Goal: Transaction & Acquisition: Purchase product/service

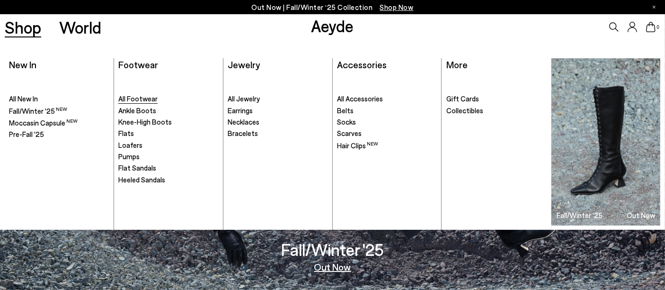
click at [138, 102] on span "All Footwear" at bounding box center [137, 98] width 39 height 9
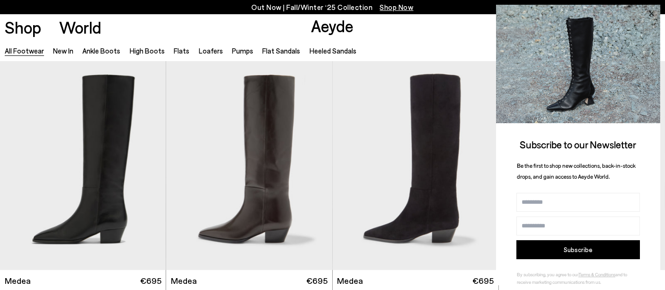
click at [653, 12] on icon at bounding box center [651, 13] width 5 height 5
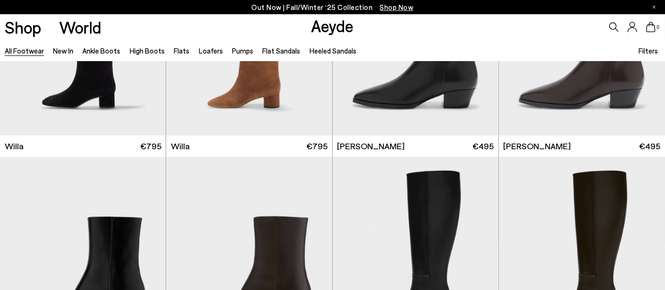
scroll to position [592, 0]
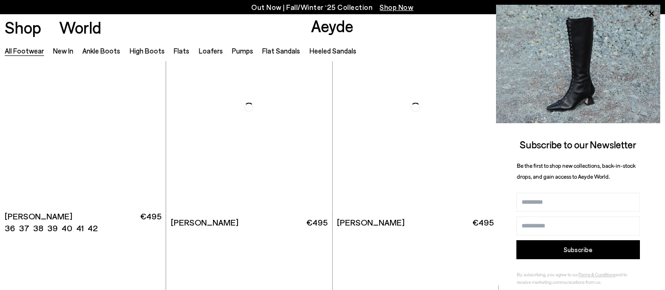
scroll to position [1671, 0]
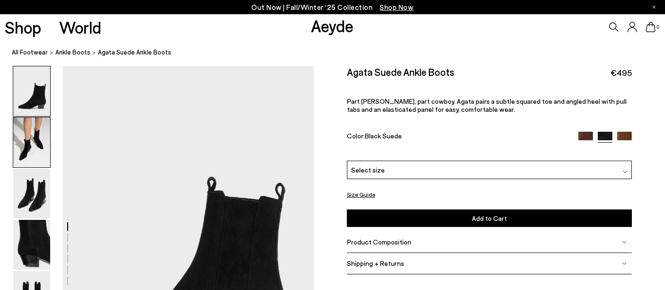
click at [33, 136] on img at bounding box center [31, 142] width 37 height 50
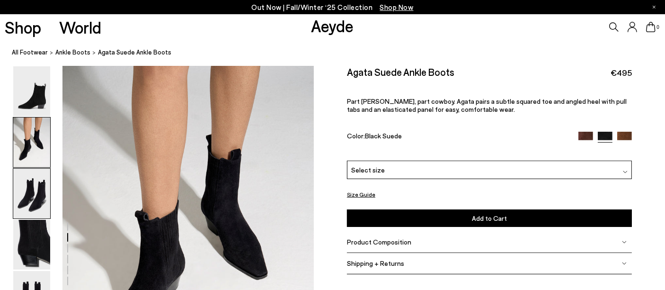
click at [24, 179] on img at bounding box center [31, 193] width 37 height 50
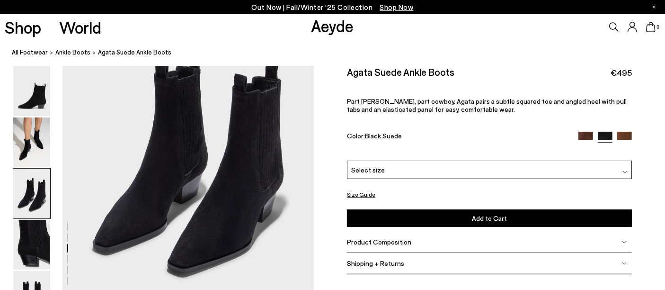
scroll to position [754, 0]
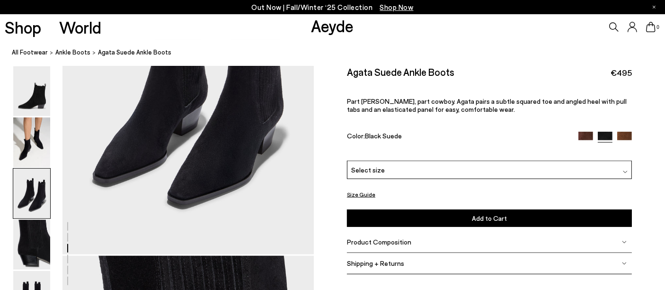
click at [388, 241] on span "Product Composition" at bounding box center [379, 242] width 64 height 8
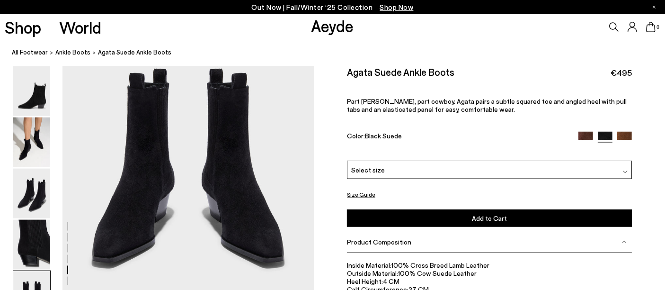
scroll to position [1414, 0]
